Goal: Check status: Check status

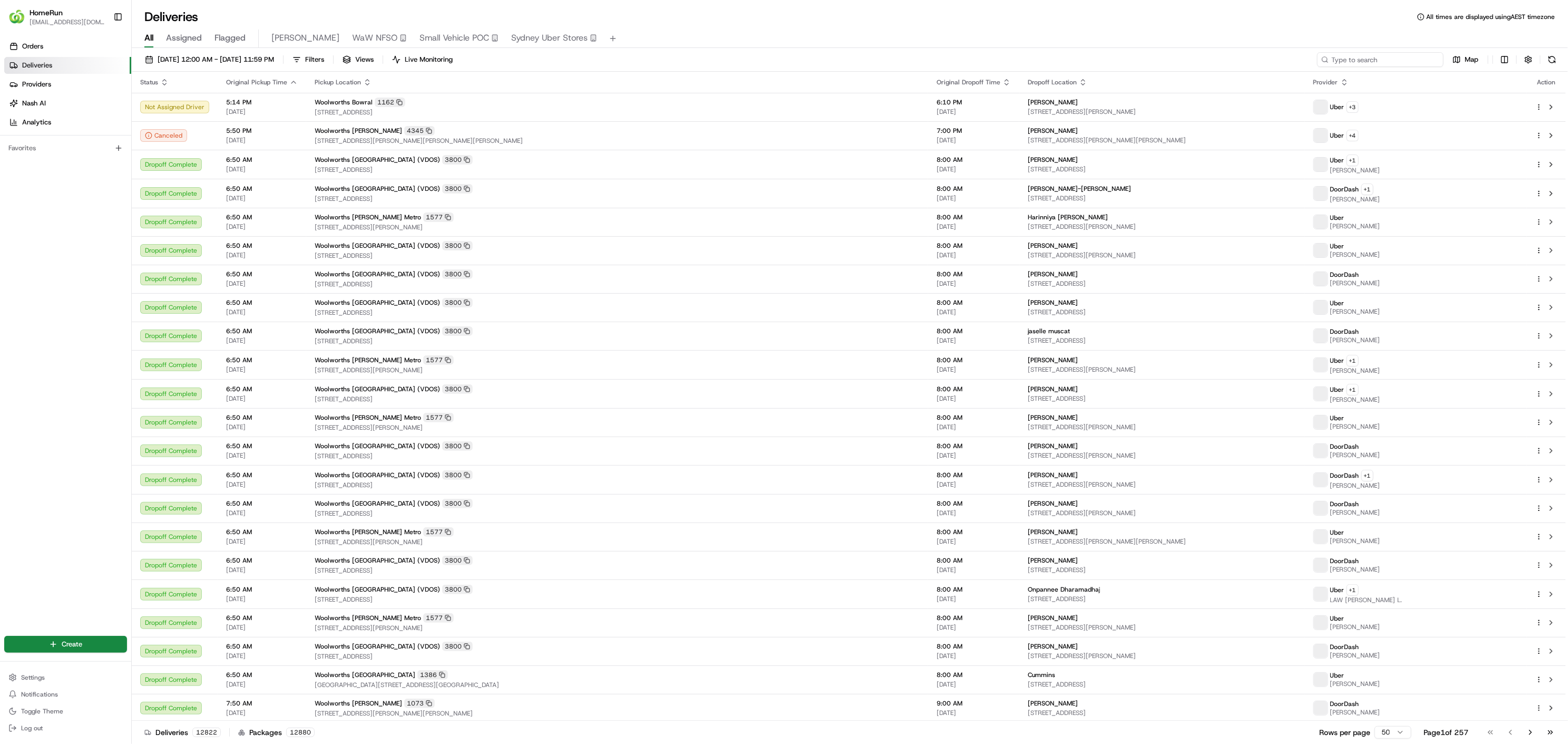
click at [1387, 61] on input at bounding box center [1381, 60] width 127 height 15
paste input "266337287"
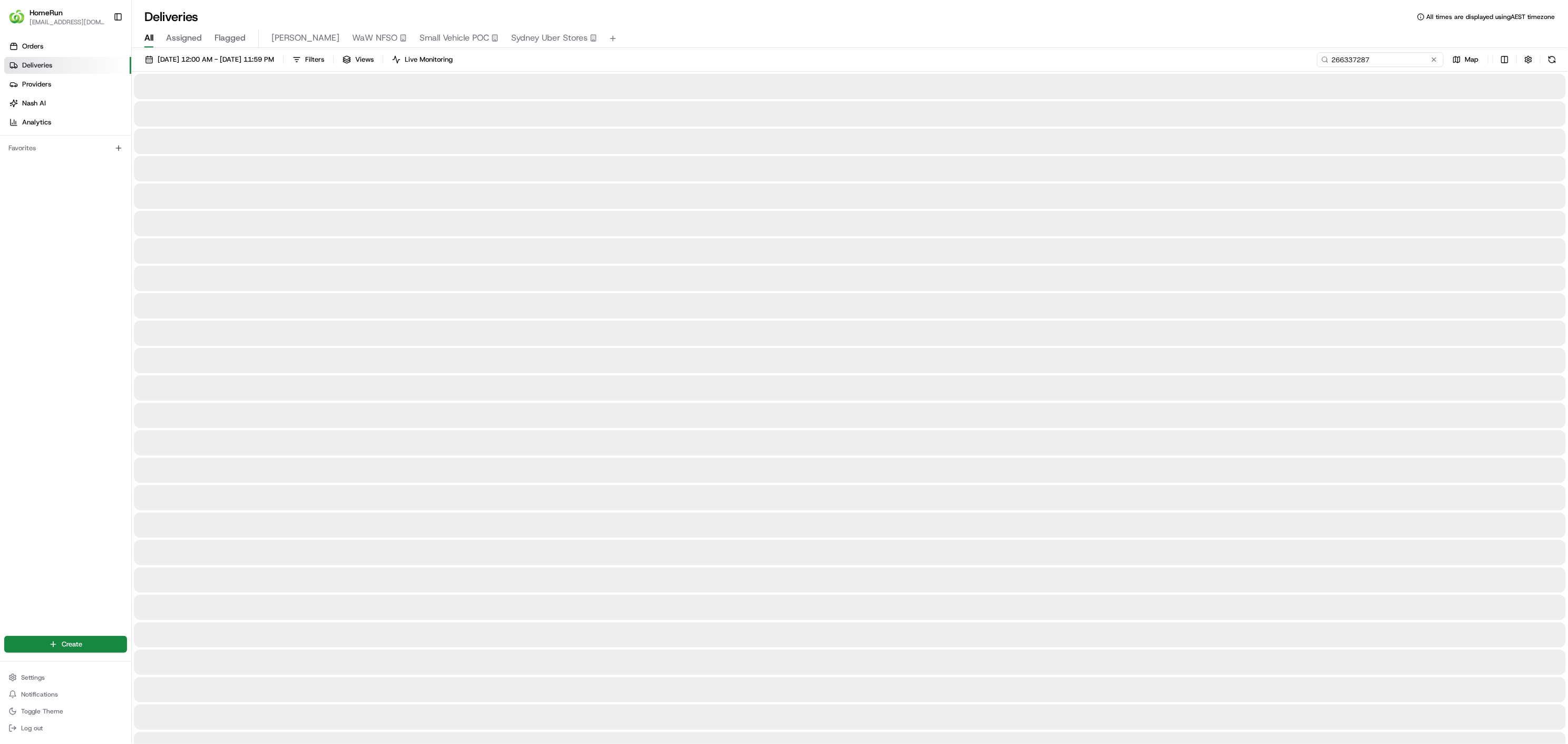
type input "266337287"
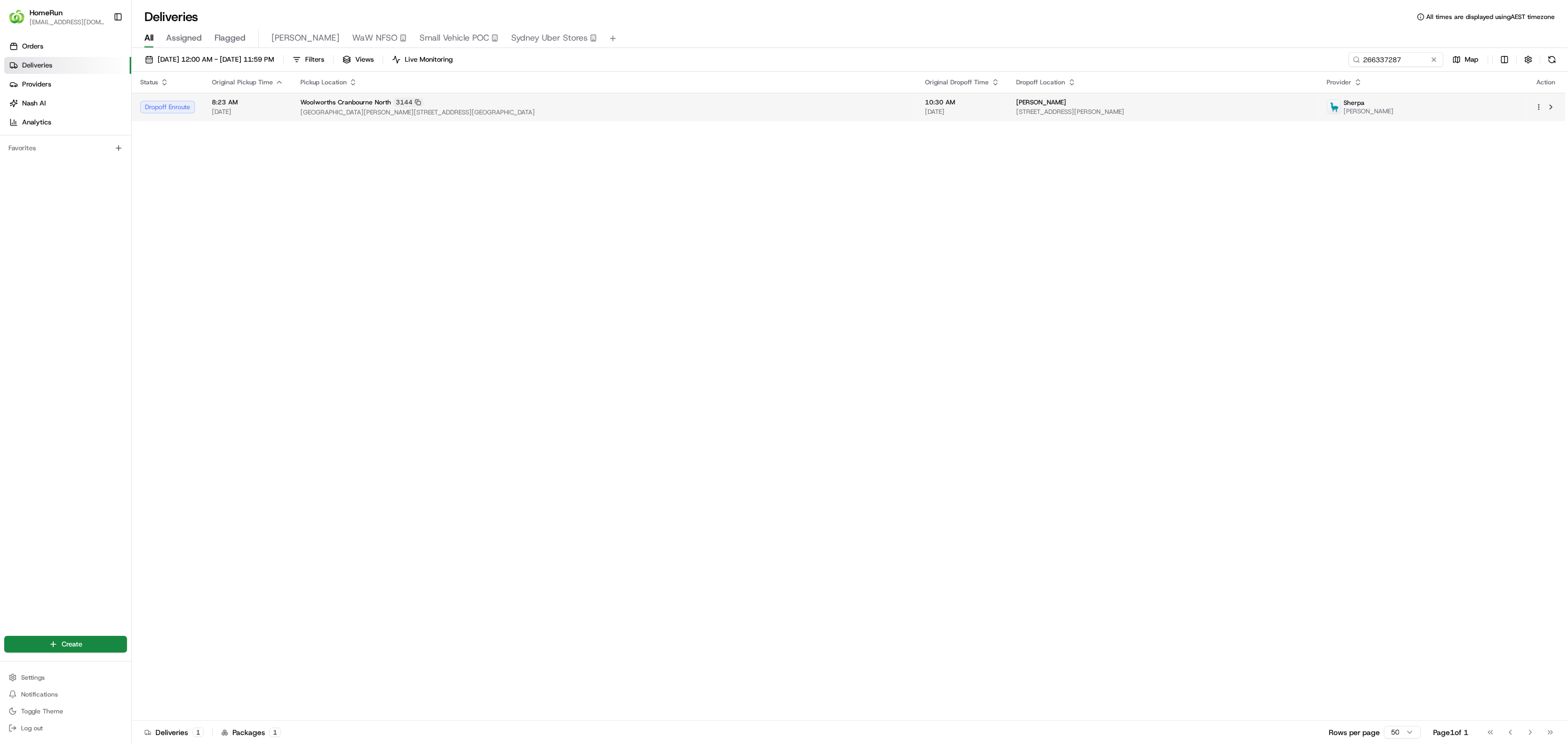
click at [676, 111] on span "[GEOGRAPHIC_DATA][PERSON_NAME][STREET_ADDRESS][GEOGRAPHIC_DATA]" at bounding box center [604, 113] width 608 height 9
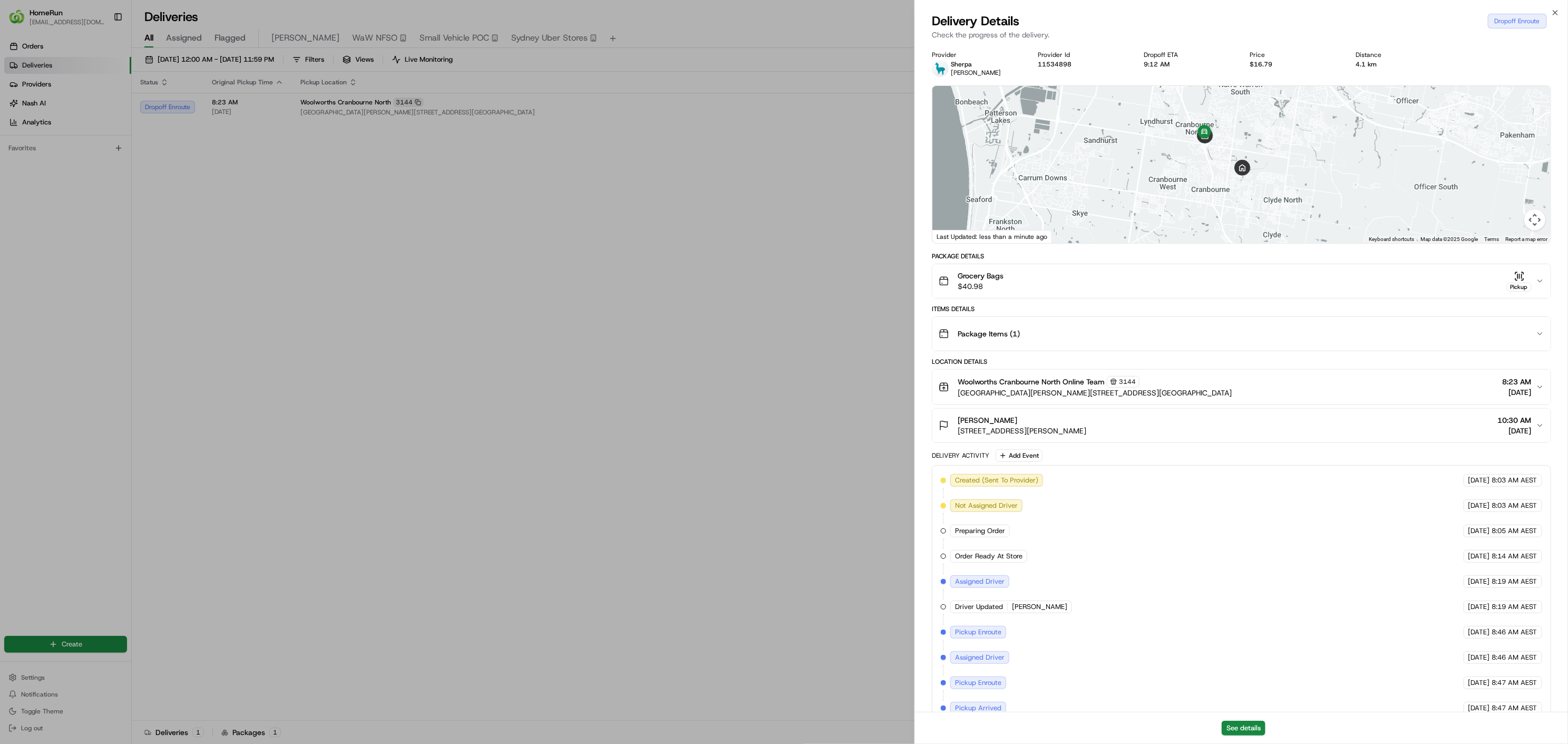
click at [1387, 348] on button "Package Items ( 1 )" at bounding box center [1242, 333] width 618 height 33
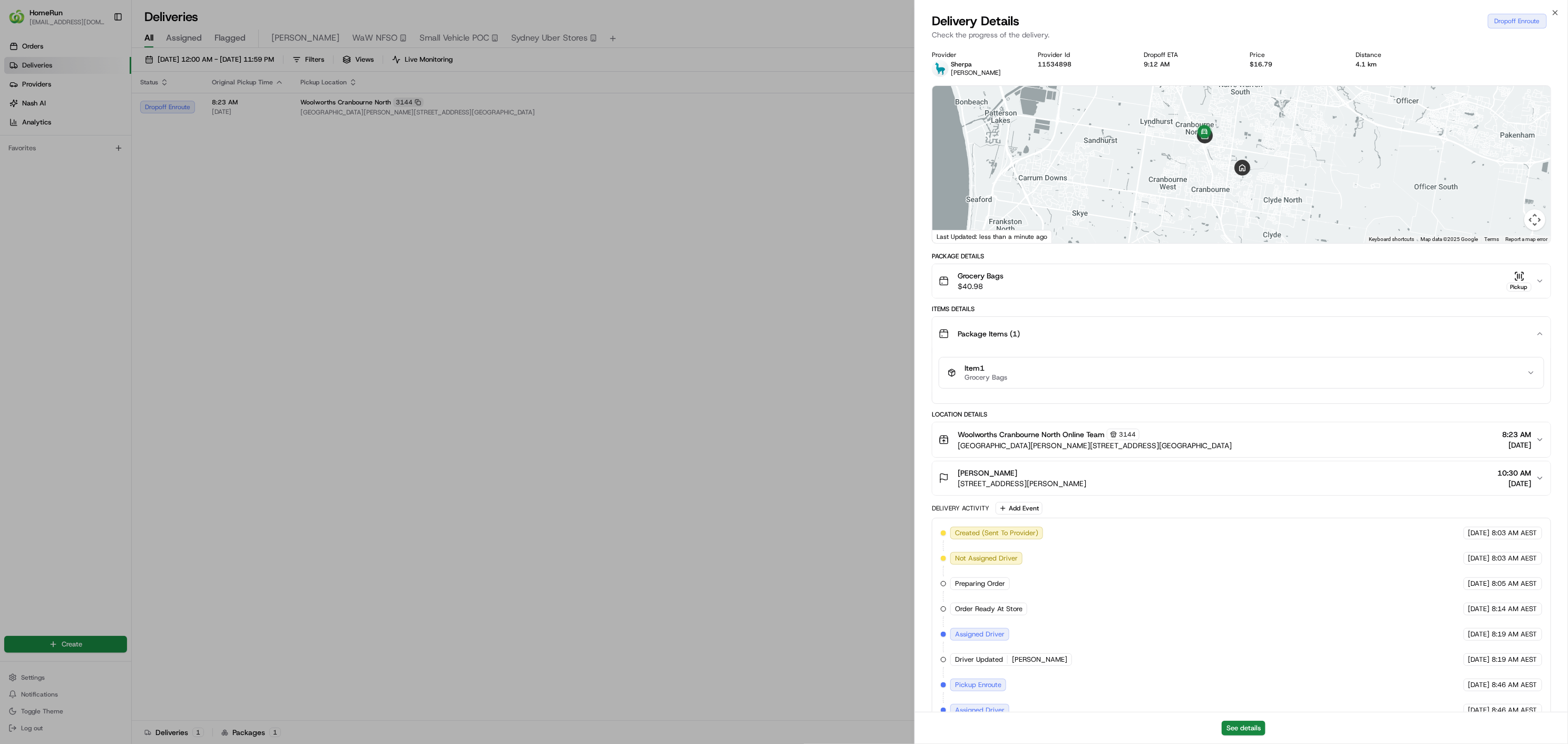
click at [1373, 334] on div "Package Items ( 1 )" at bounding box center [1237, 334] width 597 height 21
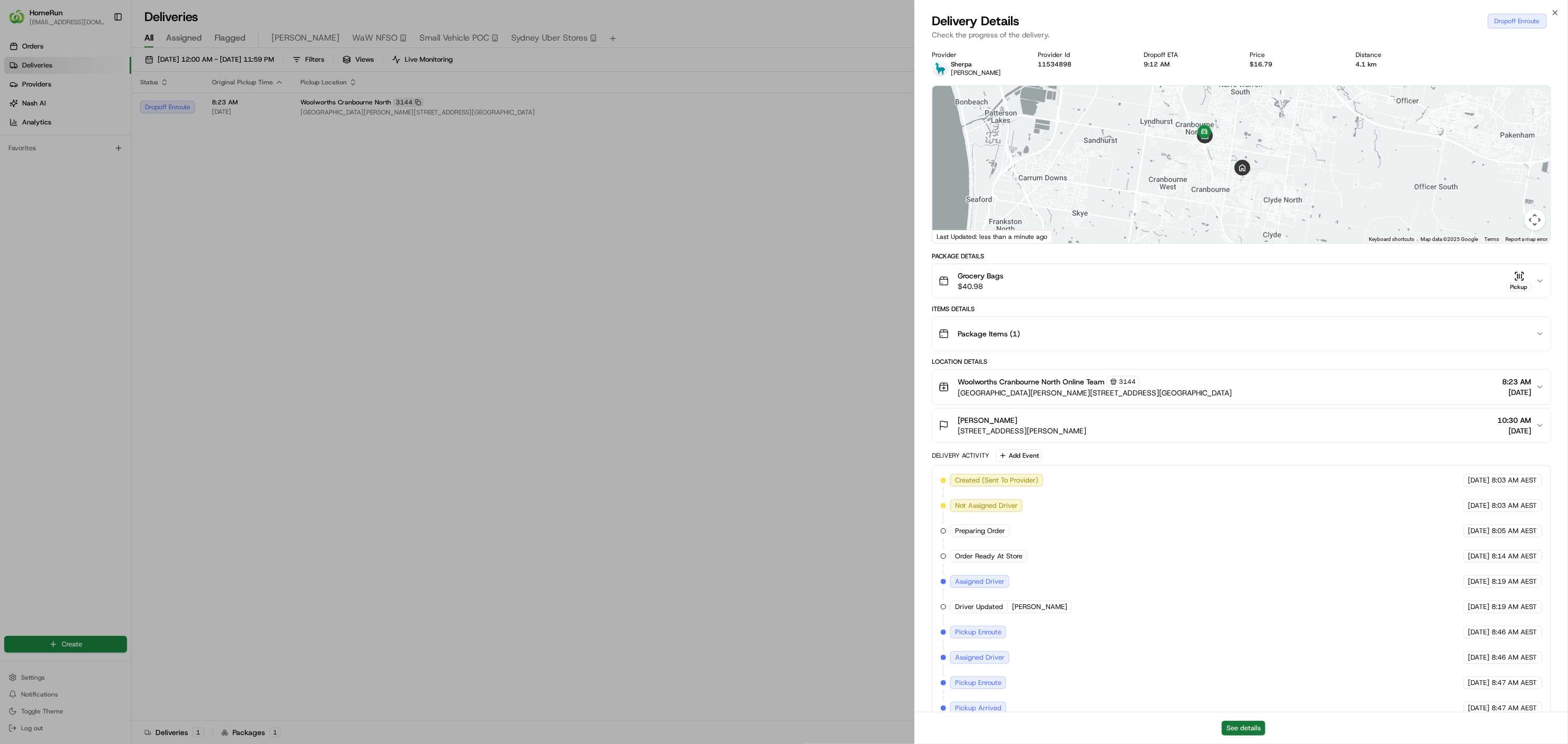
click at [1234, 729] on button "See details" at bounding box center [1244, 728] width 44 height 15
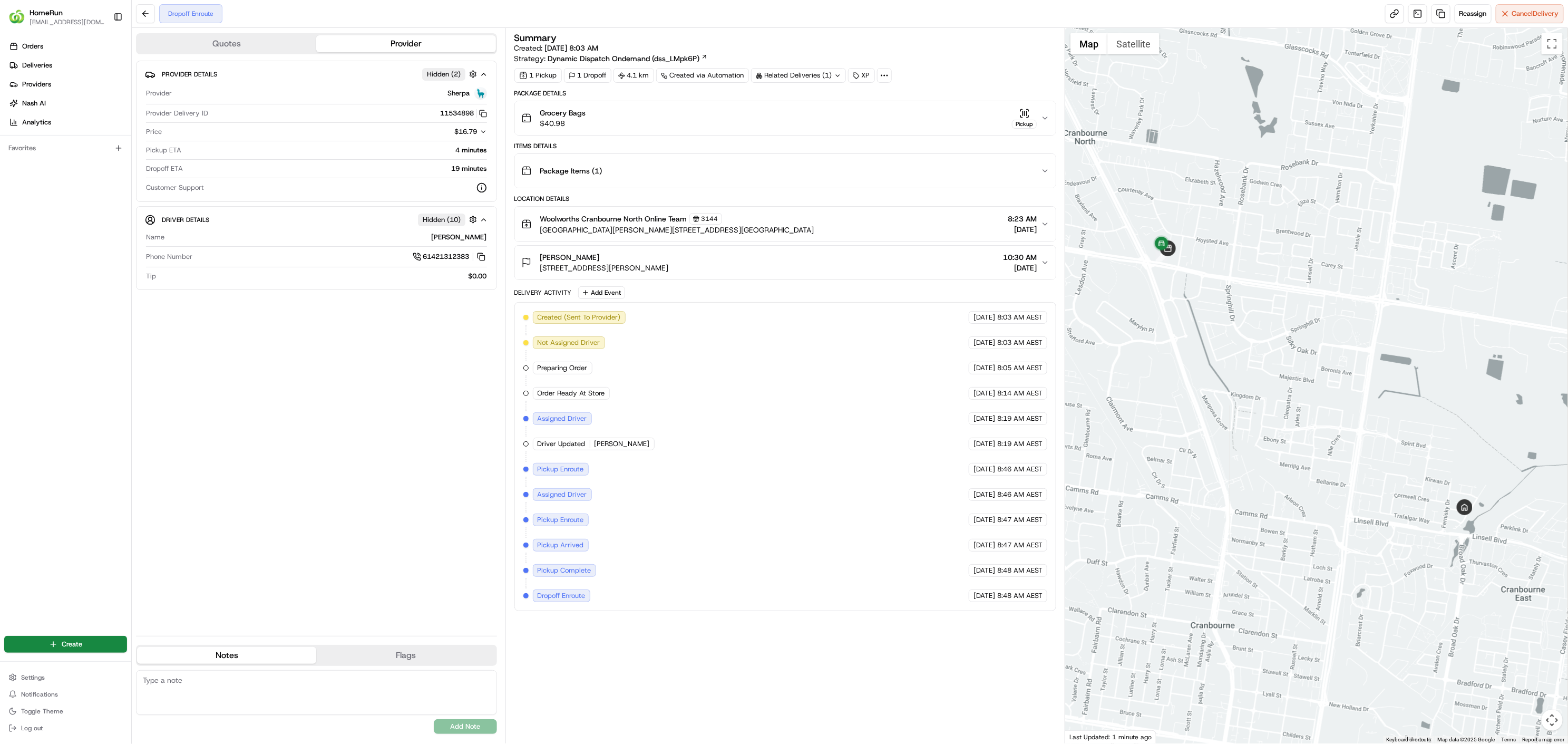
click at [794, 75] on div "Related Deliveries (1)" at bounding box center [799, 75] width 95 height 15
drag, startPoint x: 1205, startPoint y: 254, endPoint x: 1283, endPoint y: 307, distance: 94.3
click at [1283, 307] on div at bounding box center [1317, 385] width 503 height 715
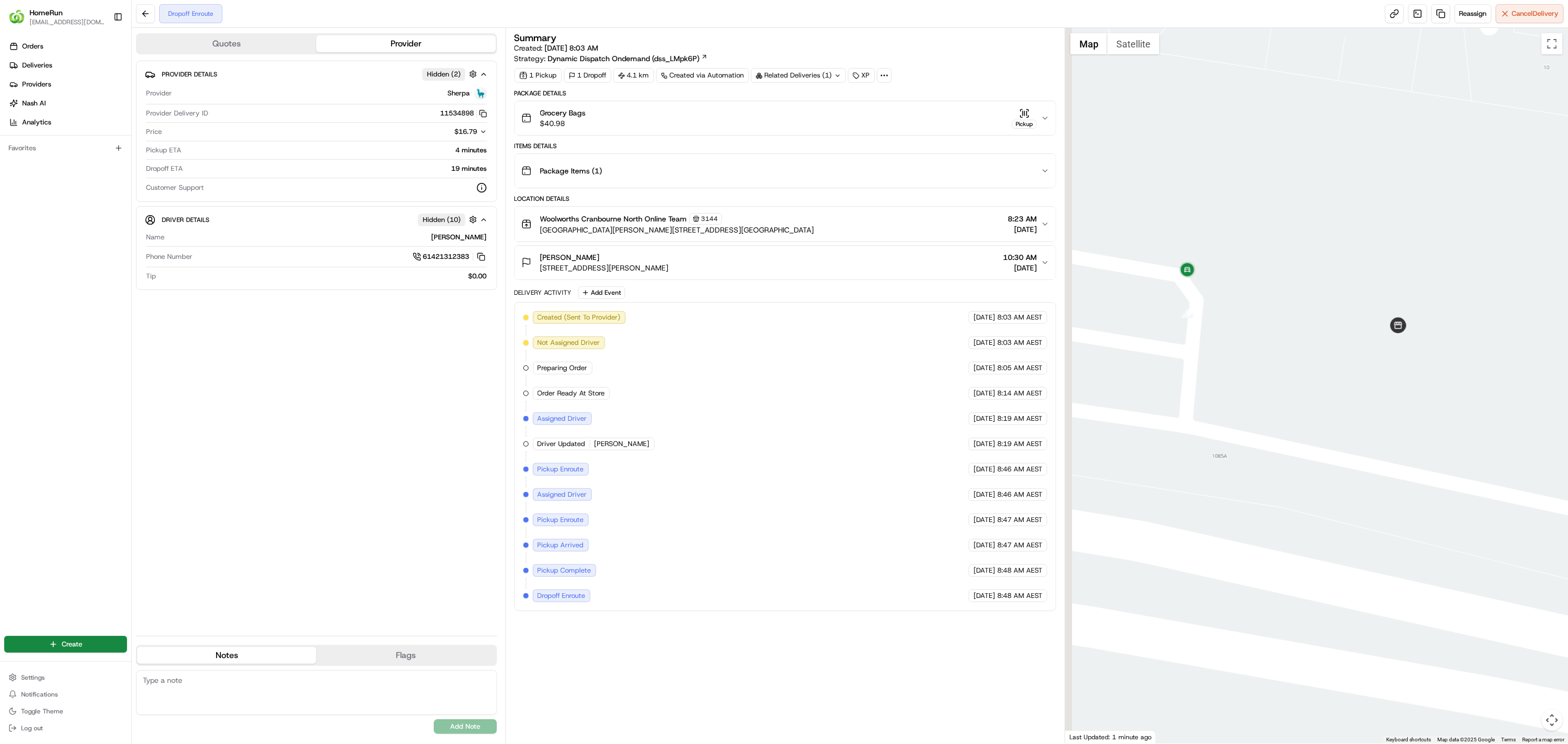
drag, startPoint x: 1233, startPoint y: 296, endPoint x: 1283, endPoint y: 343, distance: 68.6
click at [1287, 340] on div at bounding box center [1317, 385] width 503 height 715
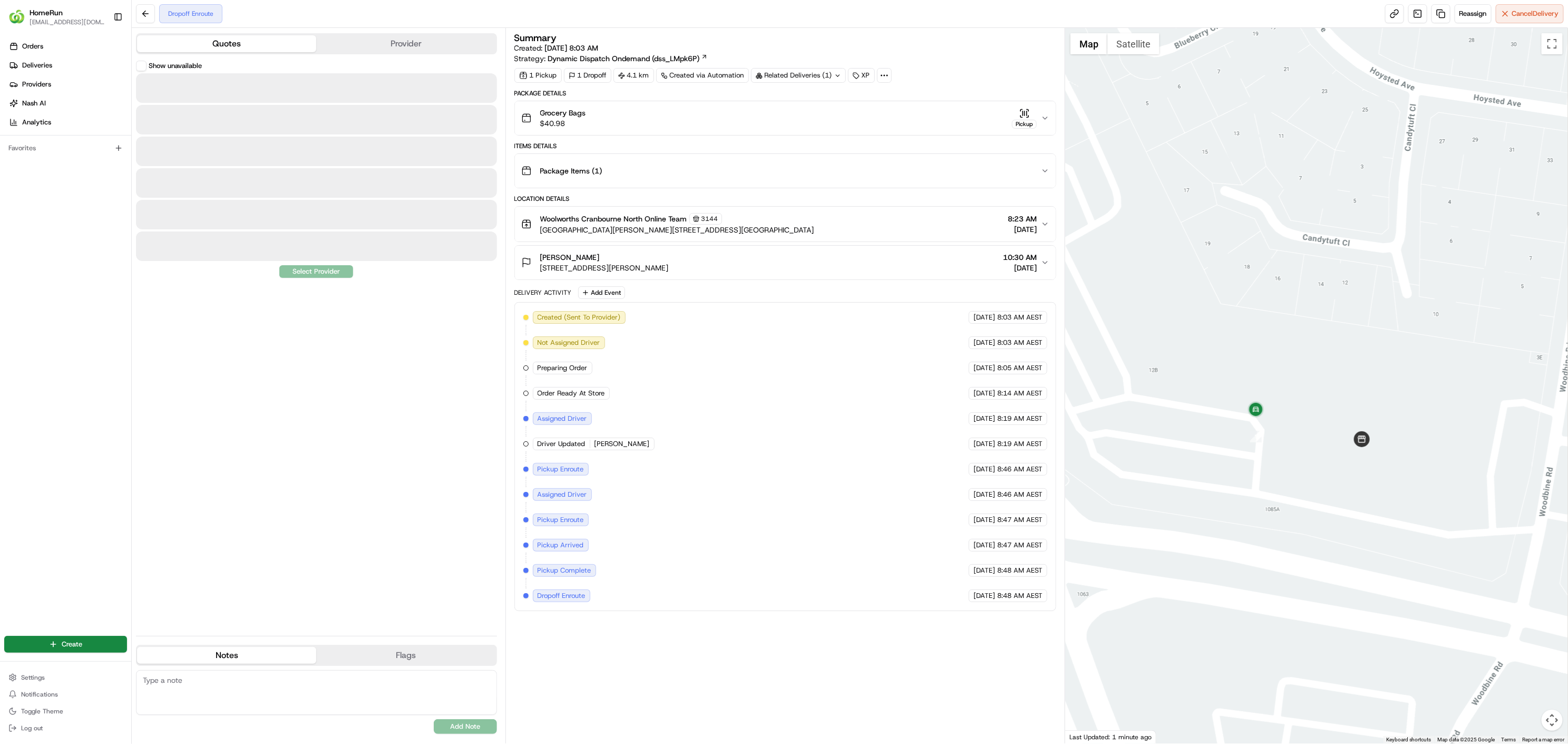
click at [239, 43] on button "Quotes" at bounding box center [226, 44] width 179 height 17
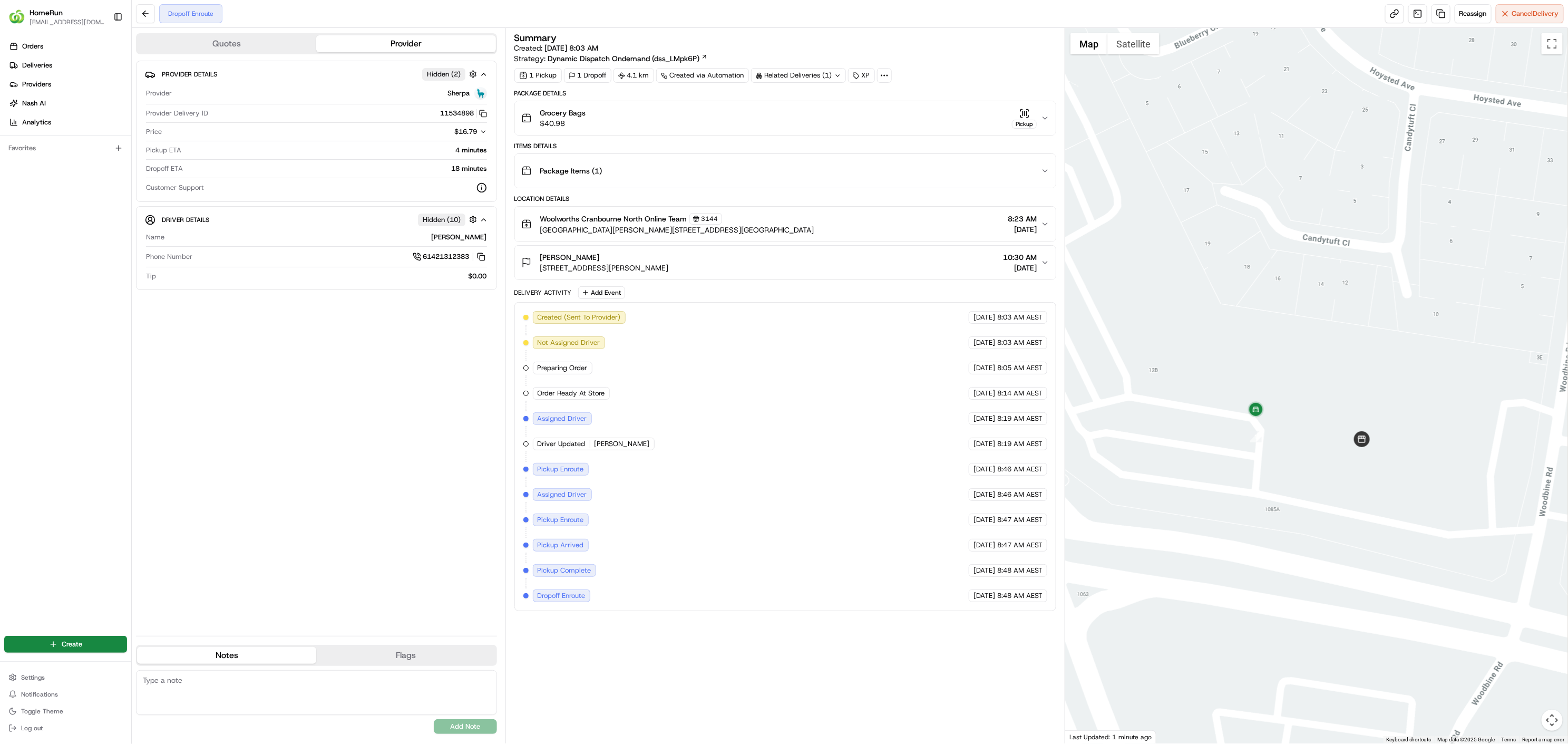
click at [355, 39] on button "Provider" at bounding box center [406, 44] width 179 height 17
